Goal: Task Accomplishment & Management: Use online tool/utility

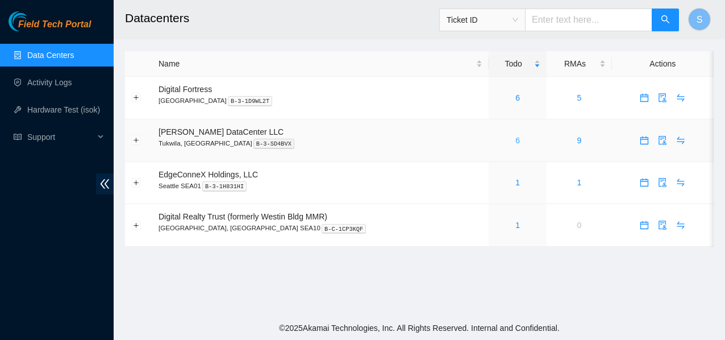
click at [515, 139] on link "6" at bounding box center [517, 140] width 5 height 9
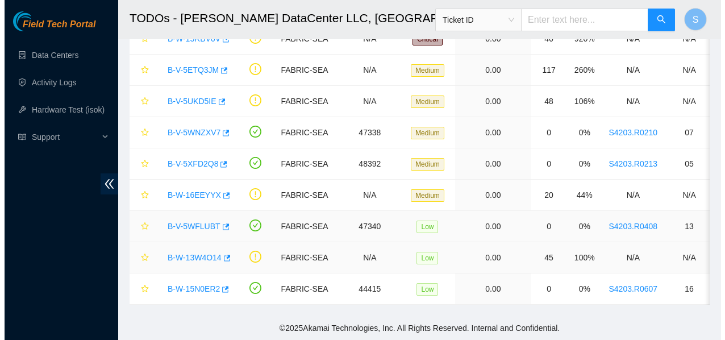
scroll to position [139, 0]
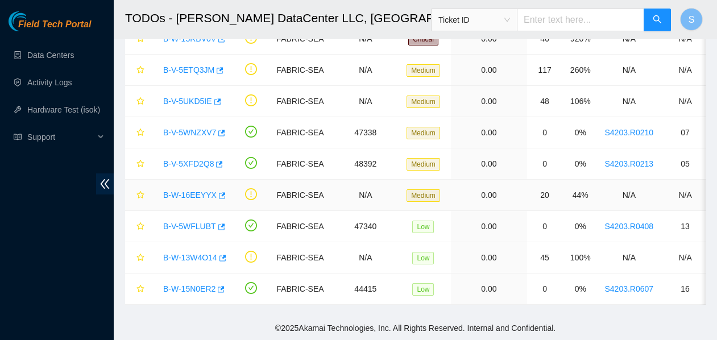
click at [185, 190] on link "B-W-16EEYYX" at bounding box center [189, 194] width 53 height 9
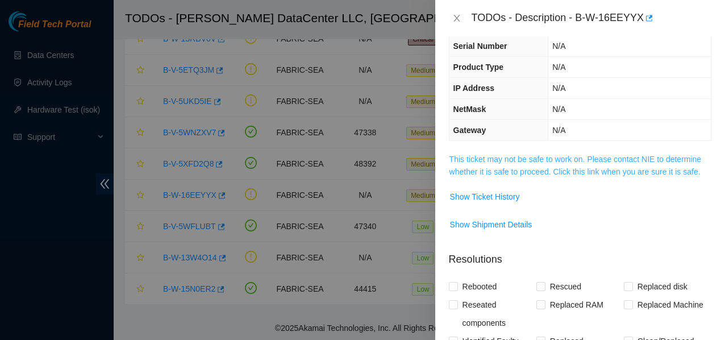
click at [510, 174] on link "This ticket may not be safe to work on. Please contact NIE to determine whether…" at bounding box center [576, 166] width 252 height 22
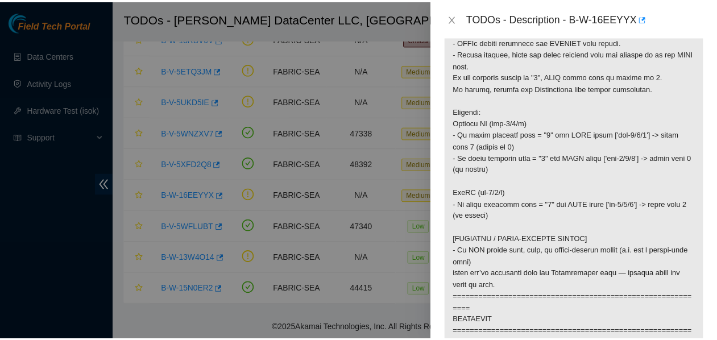
scroll to position [511, 0]
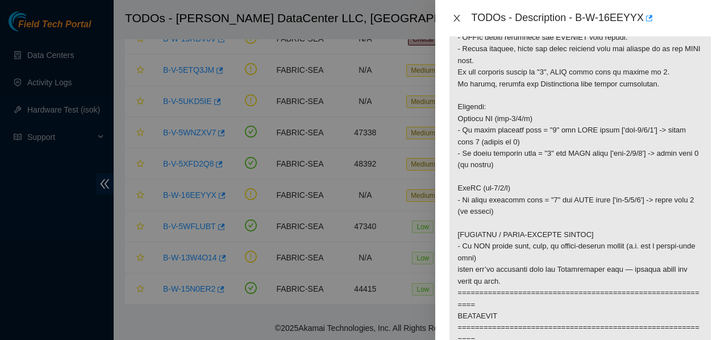
click at [457, 16] on icon "close" at bounding box center [456, 18] width 9 height 9
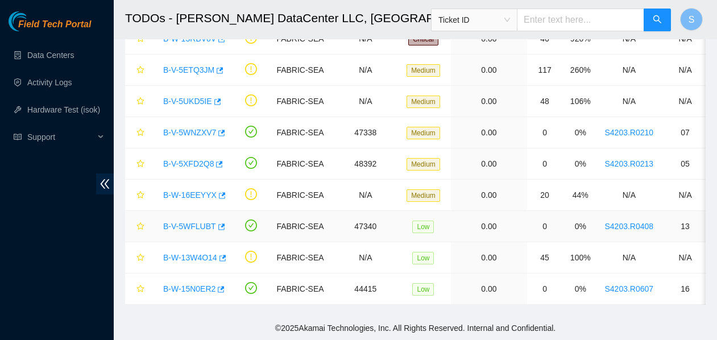
scroll to position [332, 0]
click at [145, 181] on td at bounding box center [138, 195] width 26 height 31
click at [140, 191] on icon "star" at bounding box center [139, 194] width 7 height 7
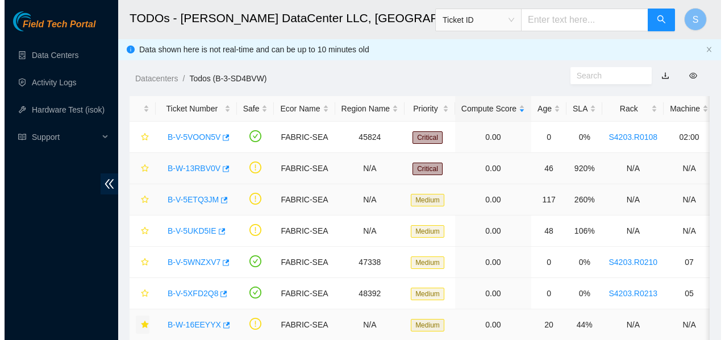
scroll to position [0, 0]
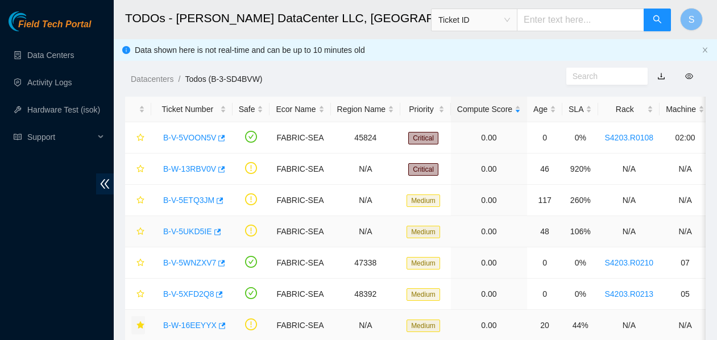
click at [185, 231] on link "B-V-5UKD5IE" at bounding box center [187, 231] width 49 height 9
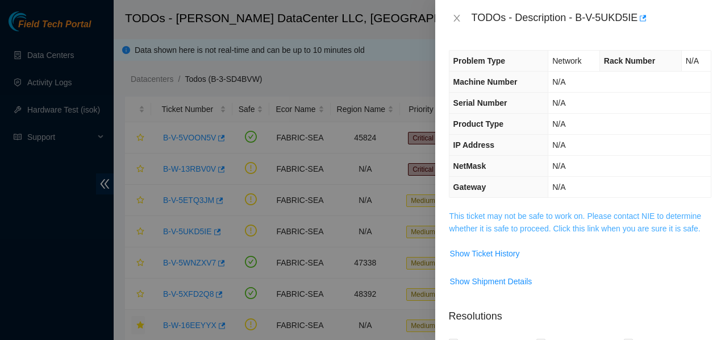
click at [518, 212] on link "This ticket may not be safe to work on. Please contact NIE to determine whether…" at bounding box center [576, 222] width 252 height 22
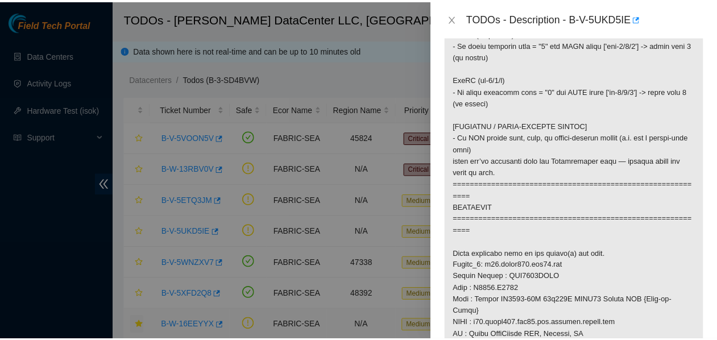
scroll to position [625, 0]
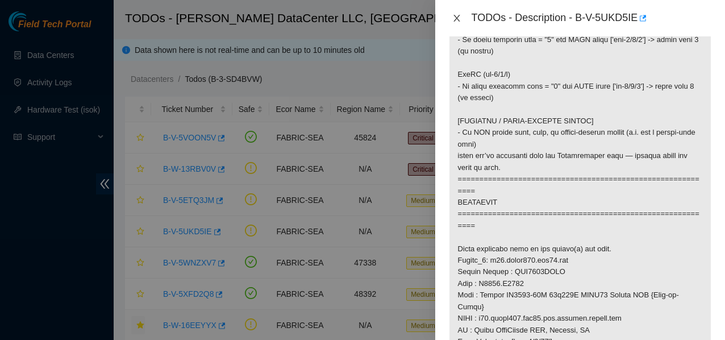
click at [462, 16] on button "Close" at bounding box center [457, 18] width 16 height 11
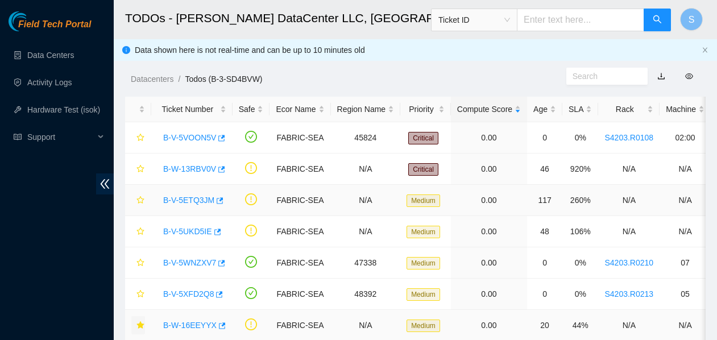
click at [194, 199] on link "B-V-5ETQ3JM" at bounding box center [188, 200] width 51 height 9
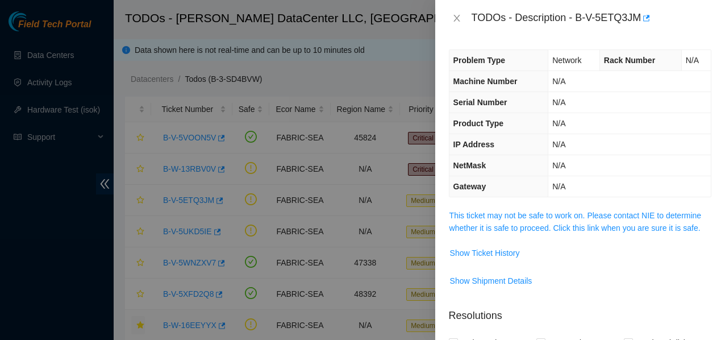
scroll to position [0, 0]
click at [498, 223] on link "This ticket may not be safe to work on. Please contact NIE to determine whether…" at bounding box center [576, 222] width 252 height 22
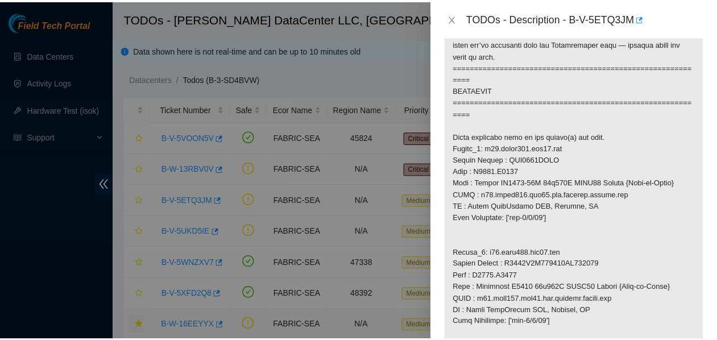
scroll to position [739, 0]
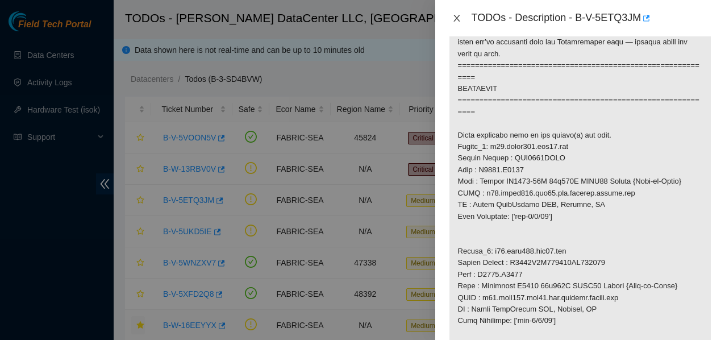
click at [459, 15] on icon "close" at bounding box center [457, 18] width 6 height 7
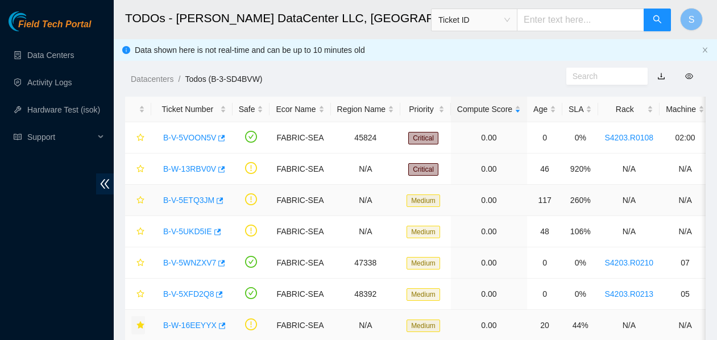
scroll to position [332, 0]
click at [139, 198] on icon "star" at bounding box center [139, 199] width 7 height 7
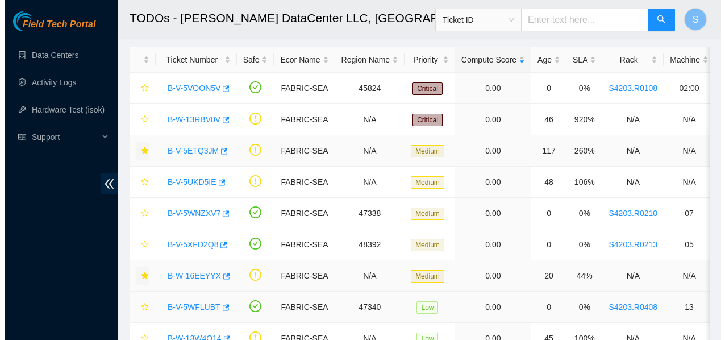
scroll to position [0, 0]
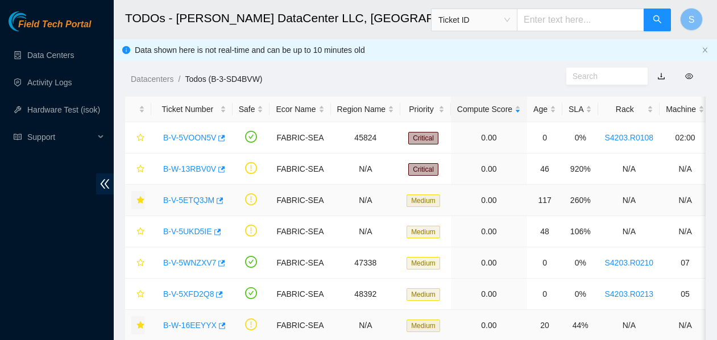
click at [192, 199] on link "B-V-5ETQ3JM" at bounding box center [188, 200] width 51 height 9
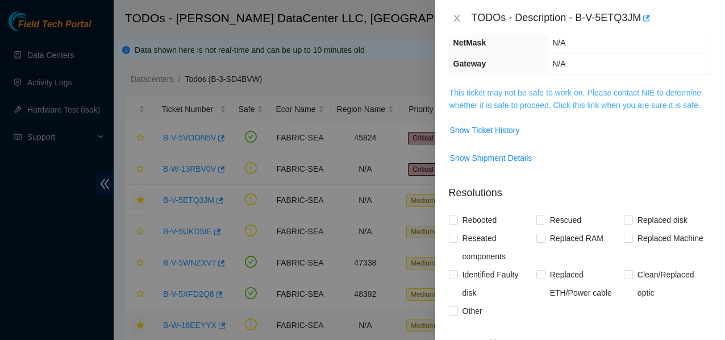
scroll to position [10, 0]
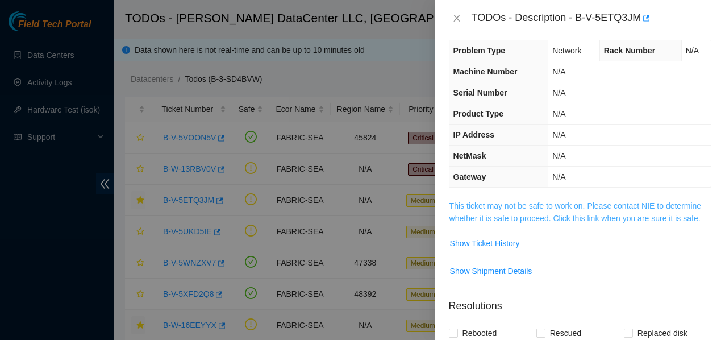
click at [495, 201] on link "This ticket may not be safe to work on. Please contact NIE to determine whether…" at bounding box center [576, 212] width 252 height 22
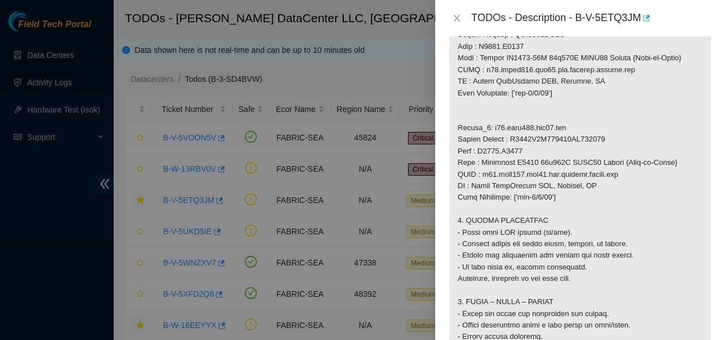
scroll to position [863, 0]
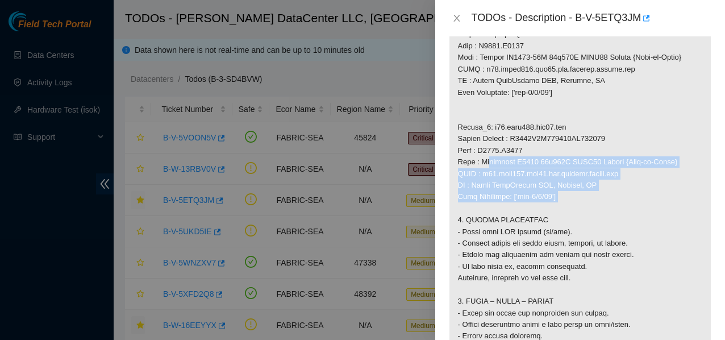
drag, startPoint x: 482, startPoint y: 173, endPoint x: 635, endPoint y: 209, distance: 157.4
click at [635, 209] on p at bounding box center [580, 23] width 261 height 1352
click at [631, 212] on p at bounding box center [580, 23] width 261 height 1352
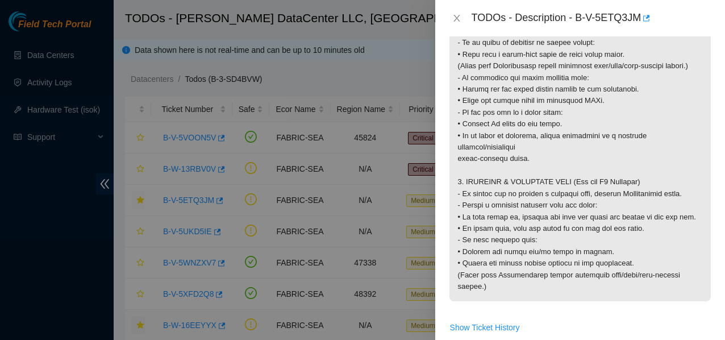
scroll to position [1317, 0]
